Goal: Check status: Check status

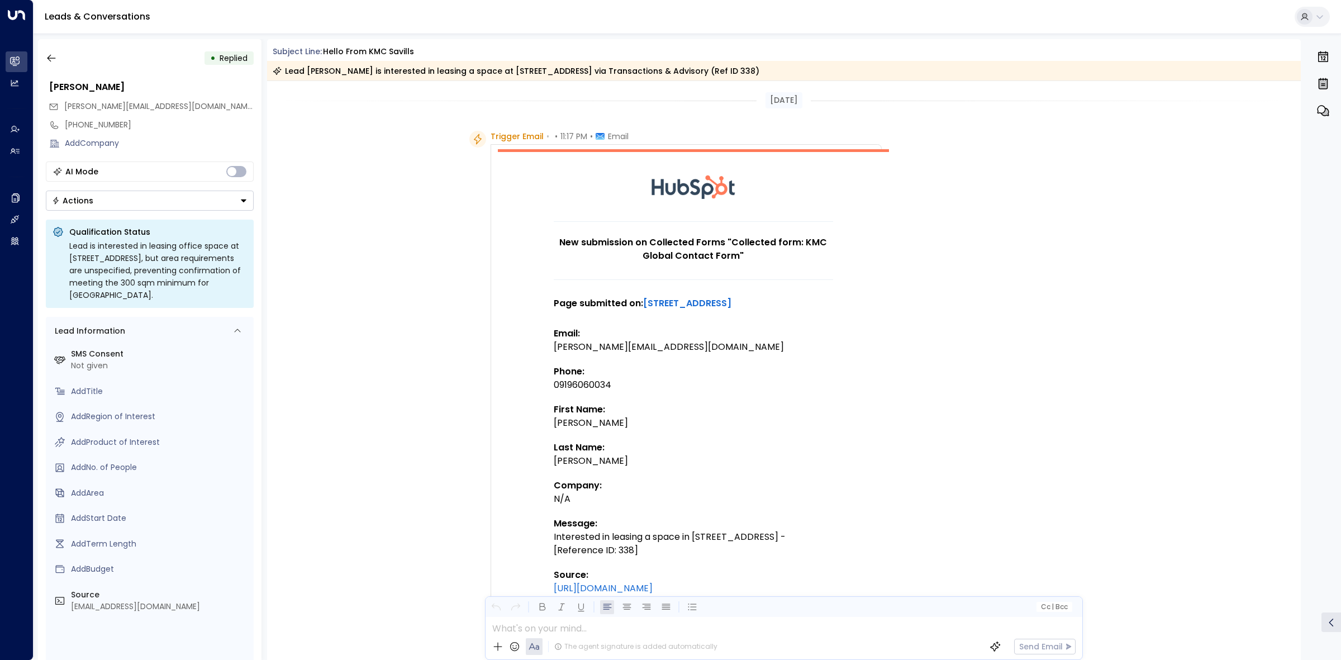
scroll to position [886, 0]
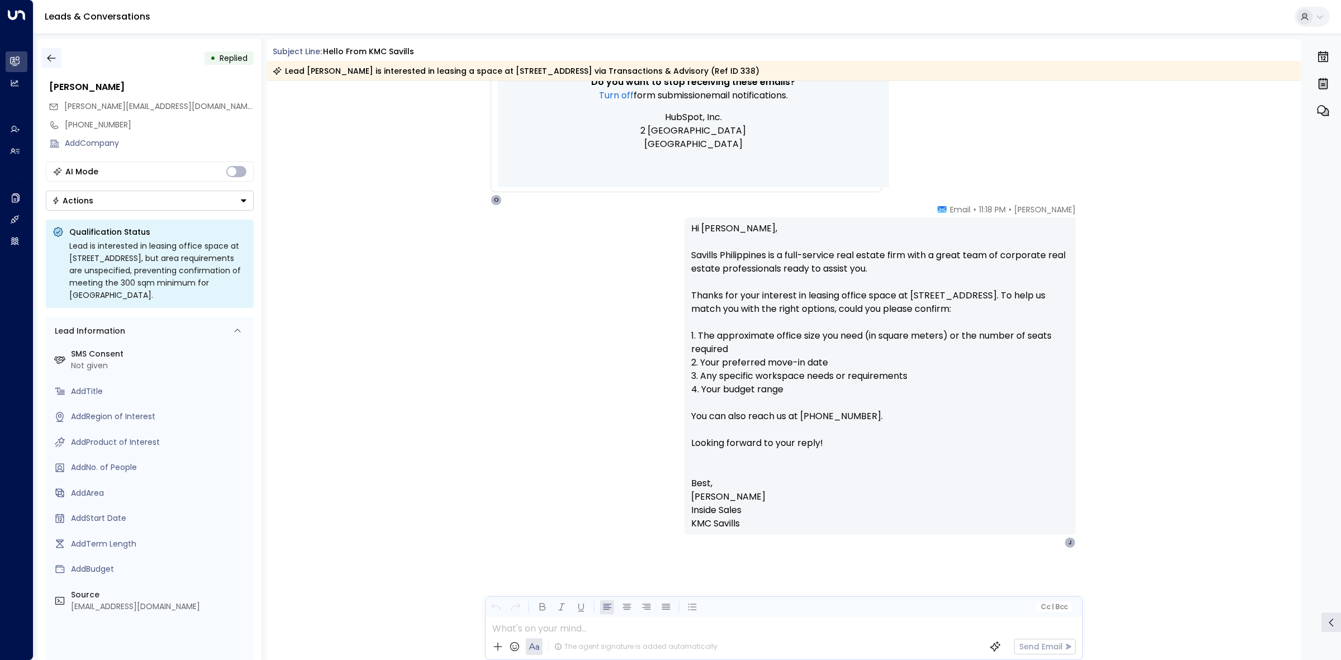
click at [50, 65] on button "button" at bounding box center [51, 58] width 20 height 20
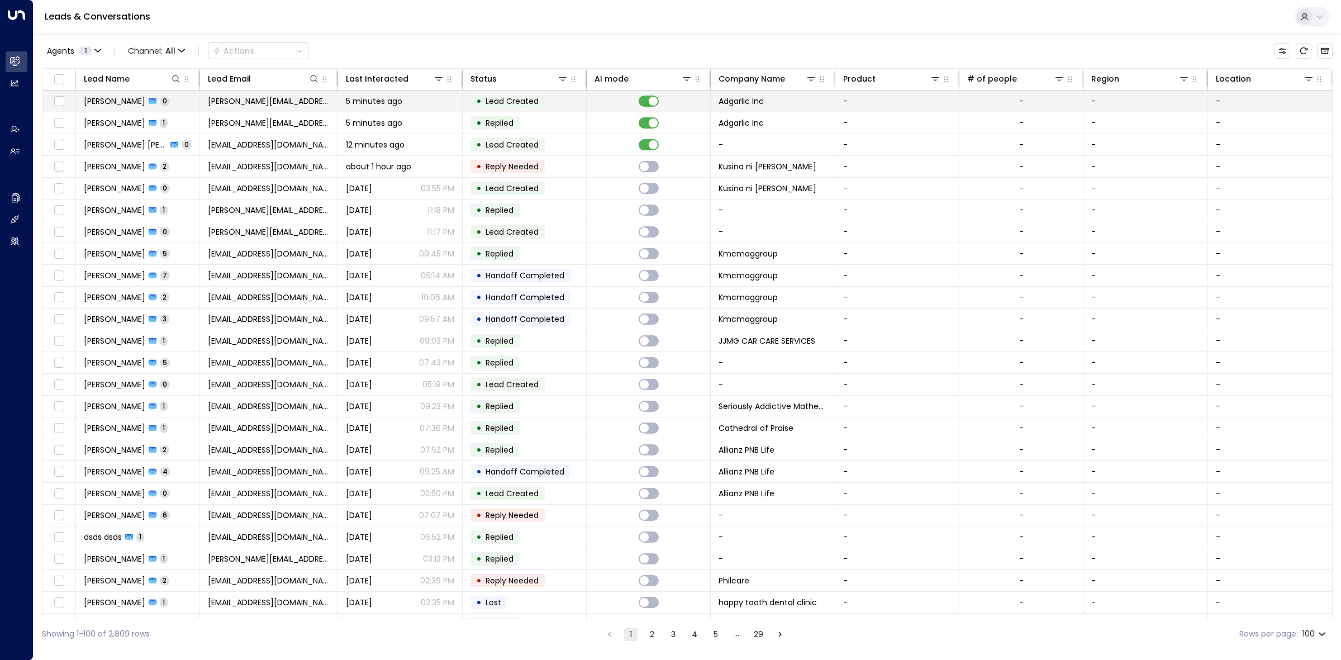
click at [580, 98] on td "• Lead Created" at bounding box center [525, 101] width 124 height 21
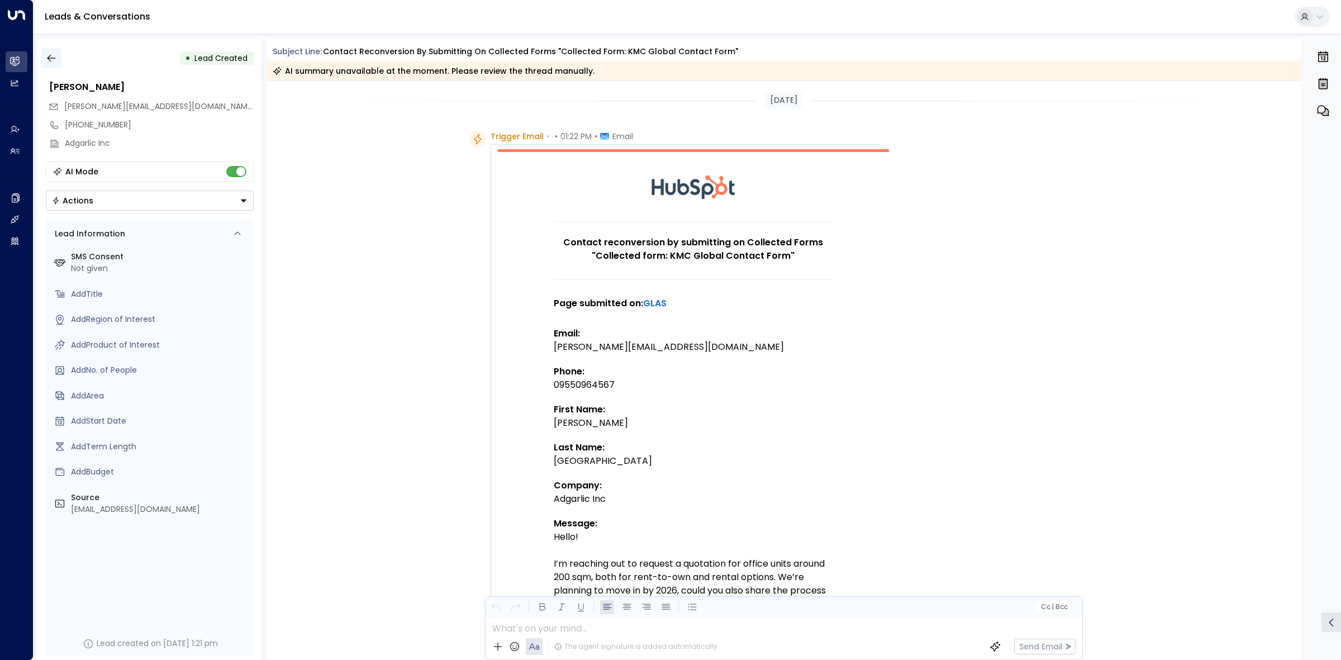
click at [59, 57] on div "• Lead Created" at bounding box center [150, 58] width 208 height 20
click at [58, 57] on button "button" at bounding box center [51, 58] width 20 height 20
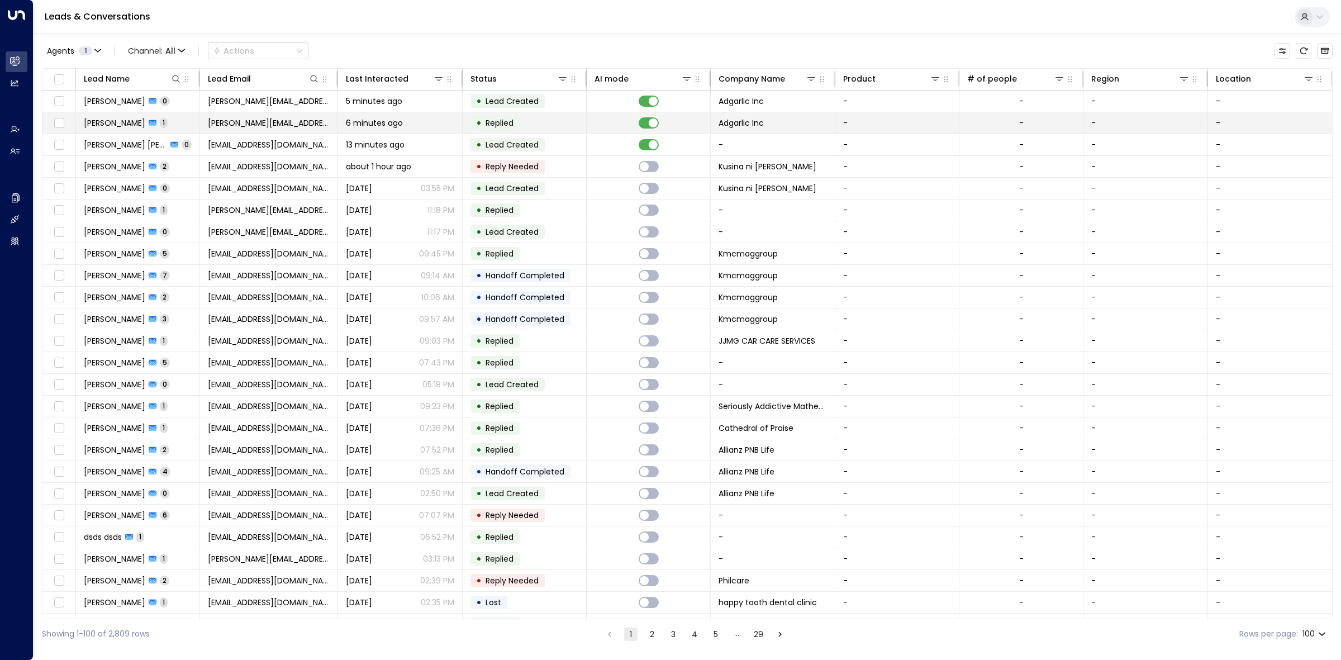
drag, startPoint x: 442, startPoint y: 119, endPoint x: 448, endPoint y: 121, distance: 6.4
click at [448, 121] on div "6 minutes ago" at bounding box center [400, 122] width 108 height 11
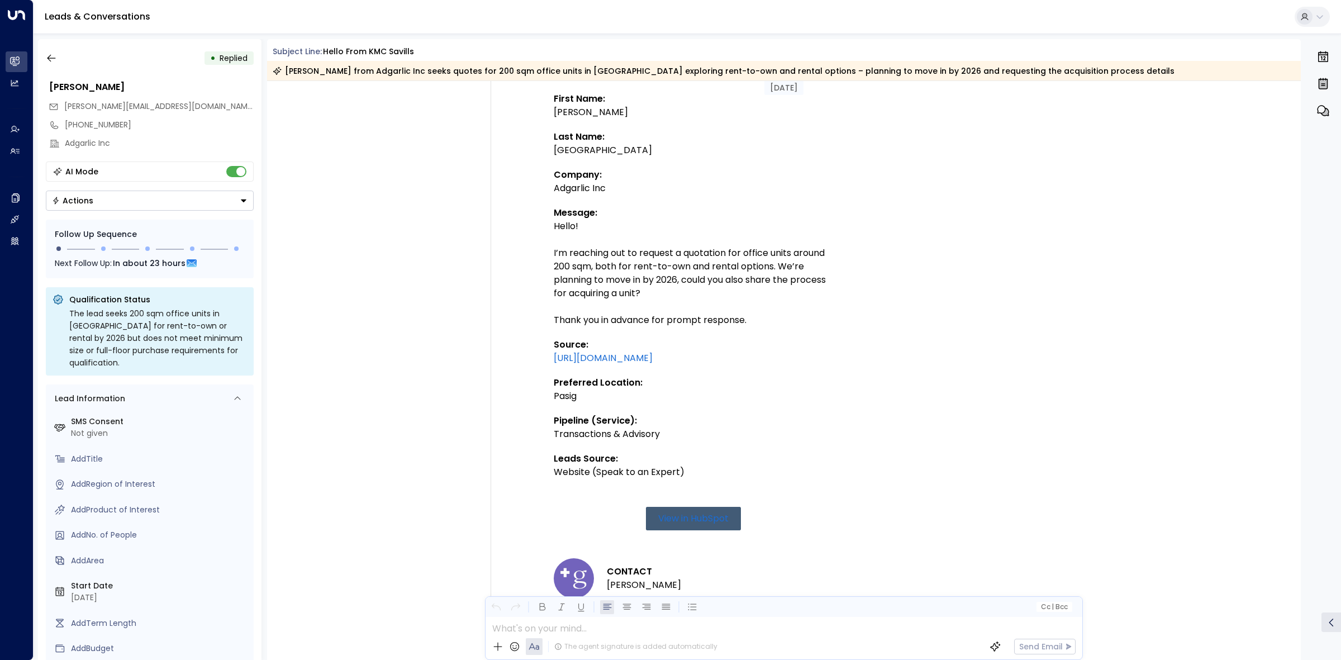
scroll to position [171, 0]
